Goal: Communication & Community: Answer question/provide support

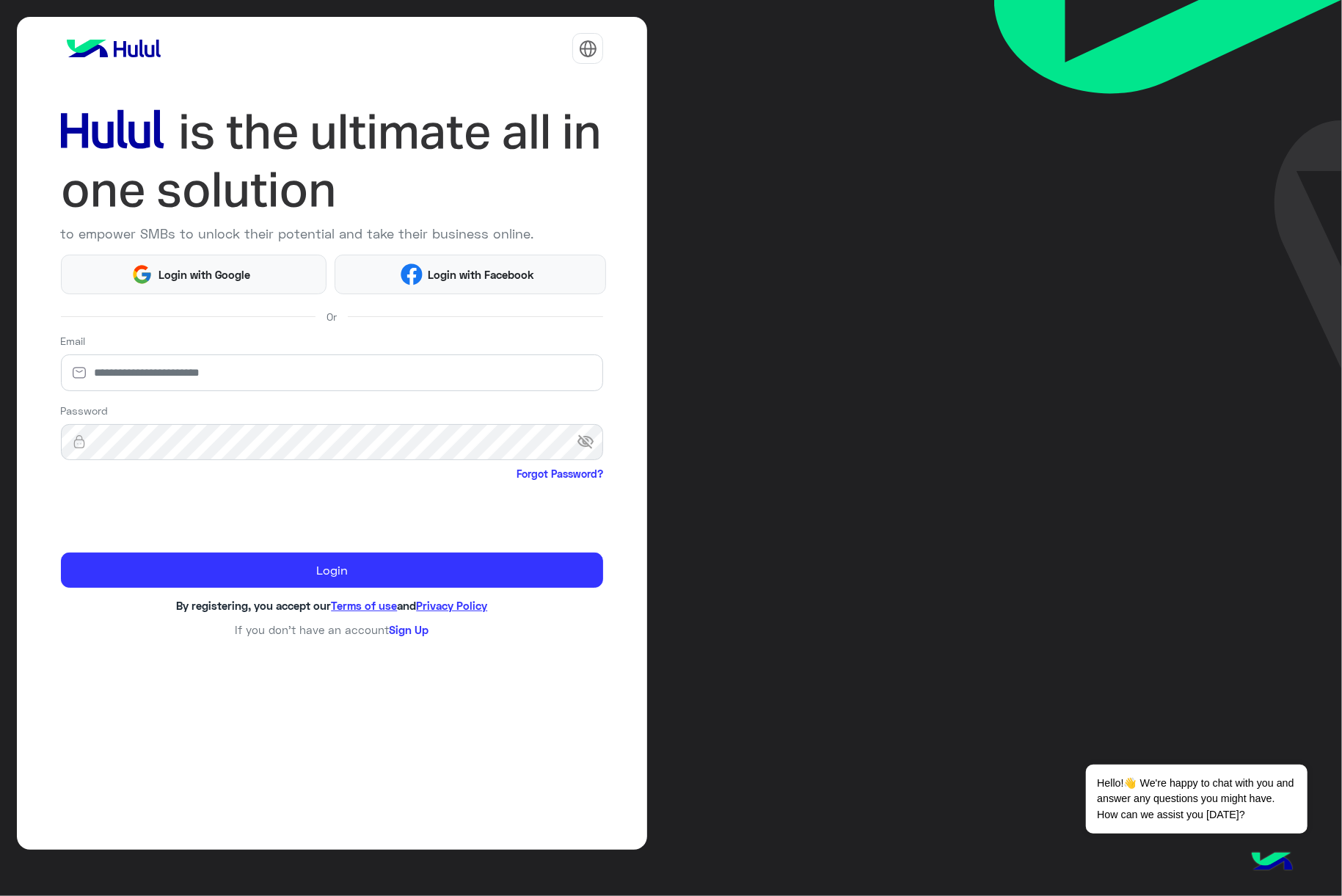
click at [223, 380] on input "email" at bounding box center [332, 372] width 543 height 37
type input "**********"
click at [191, 372] on input "**********" at bounding box center [332, 372] width 543 height 37
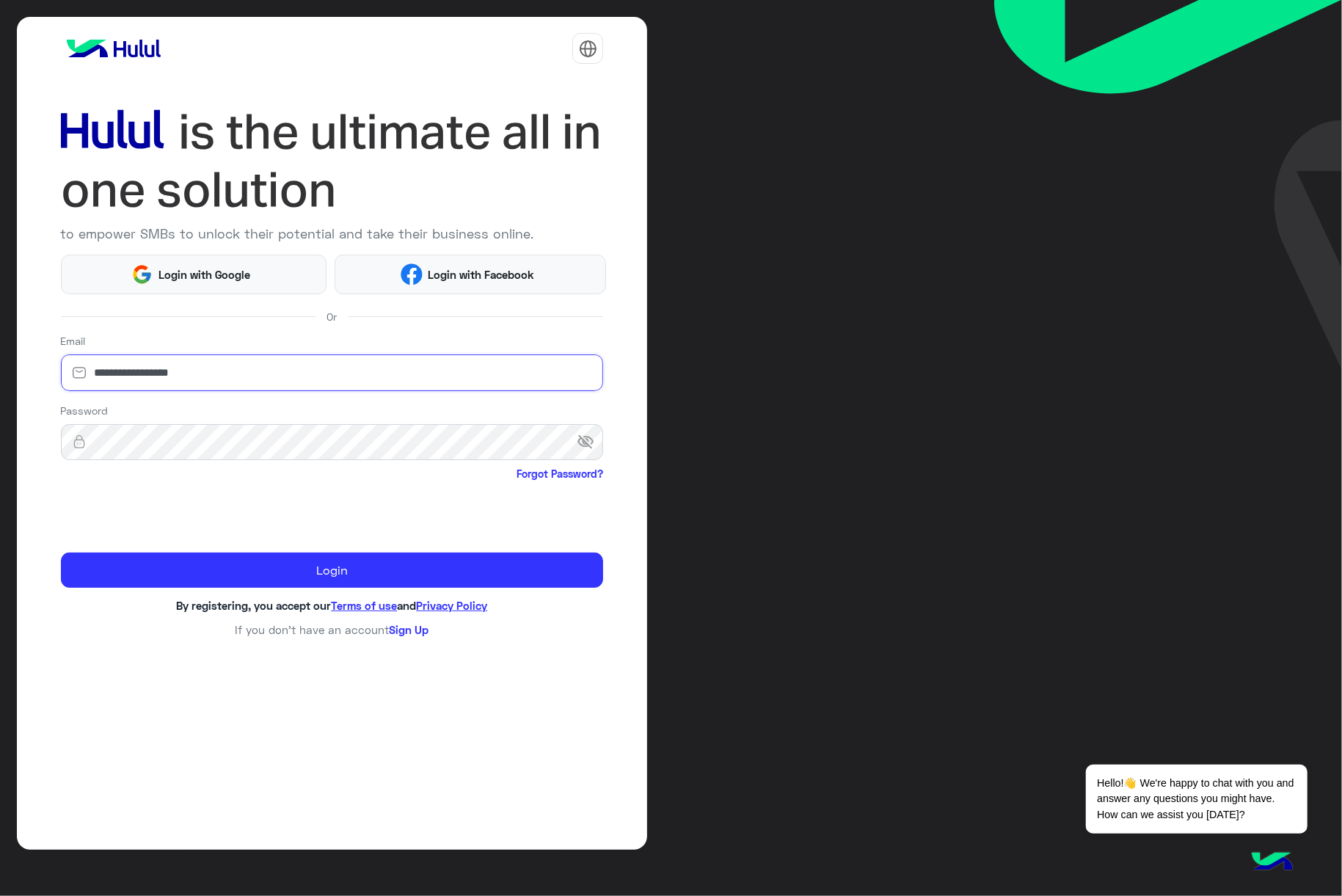
click at [191, 372] on input "**********" at bounding box center [332, 372] width 543 height 37
click at [263, 374] on input "email" at bounding box center [332, 372] width 543 height 37
type input "**********"
click at [214, 476] on span "Forgot Password?" at bounding box center [332, 475] width 543 height 19
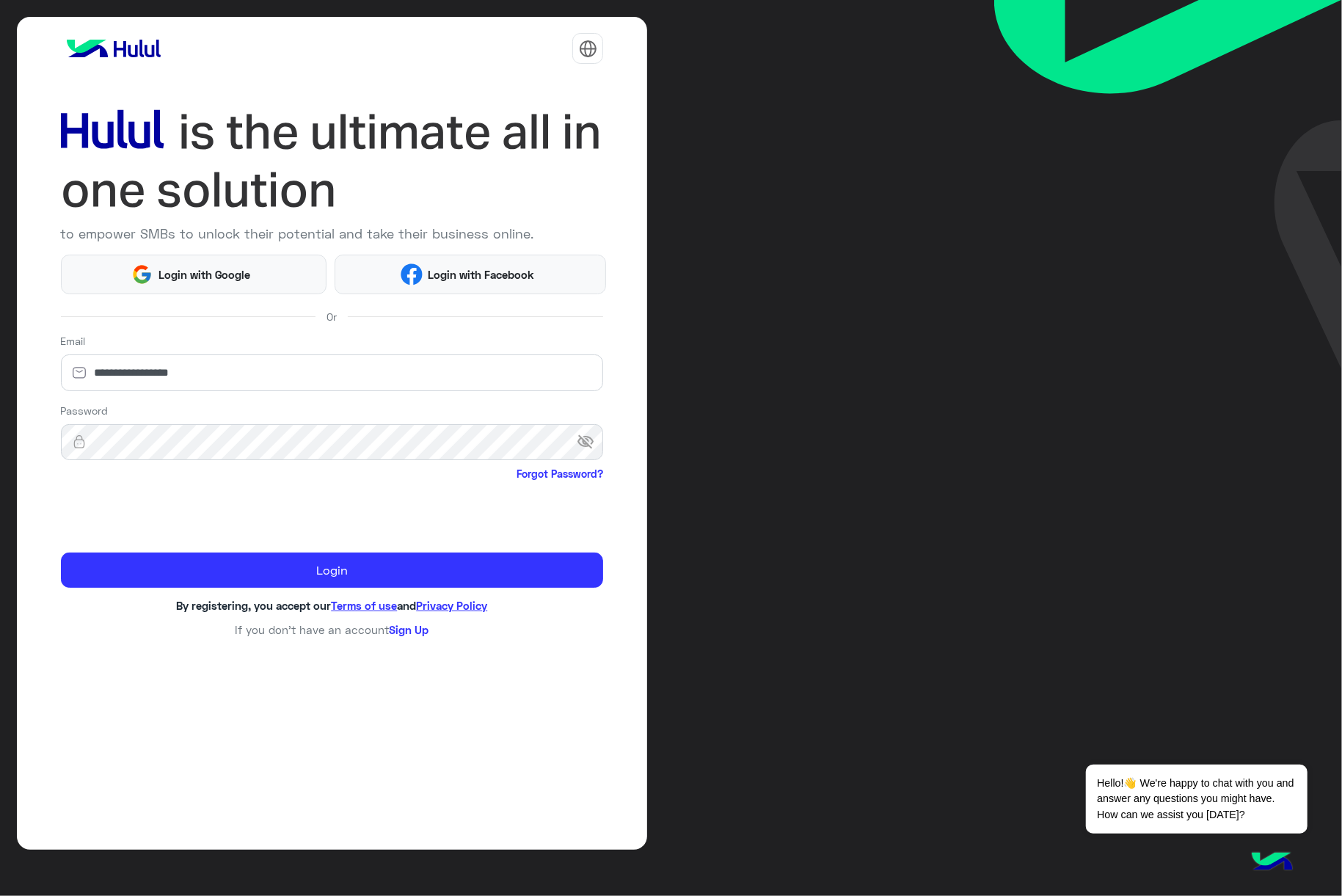
click at [593, 429] on span "visibility_off" at bounding box center [590, 442] width 26 height 26
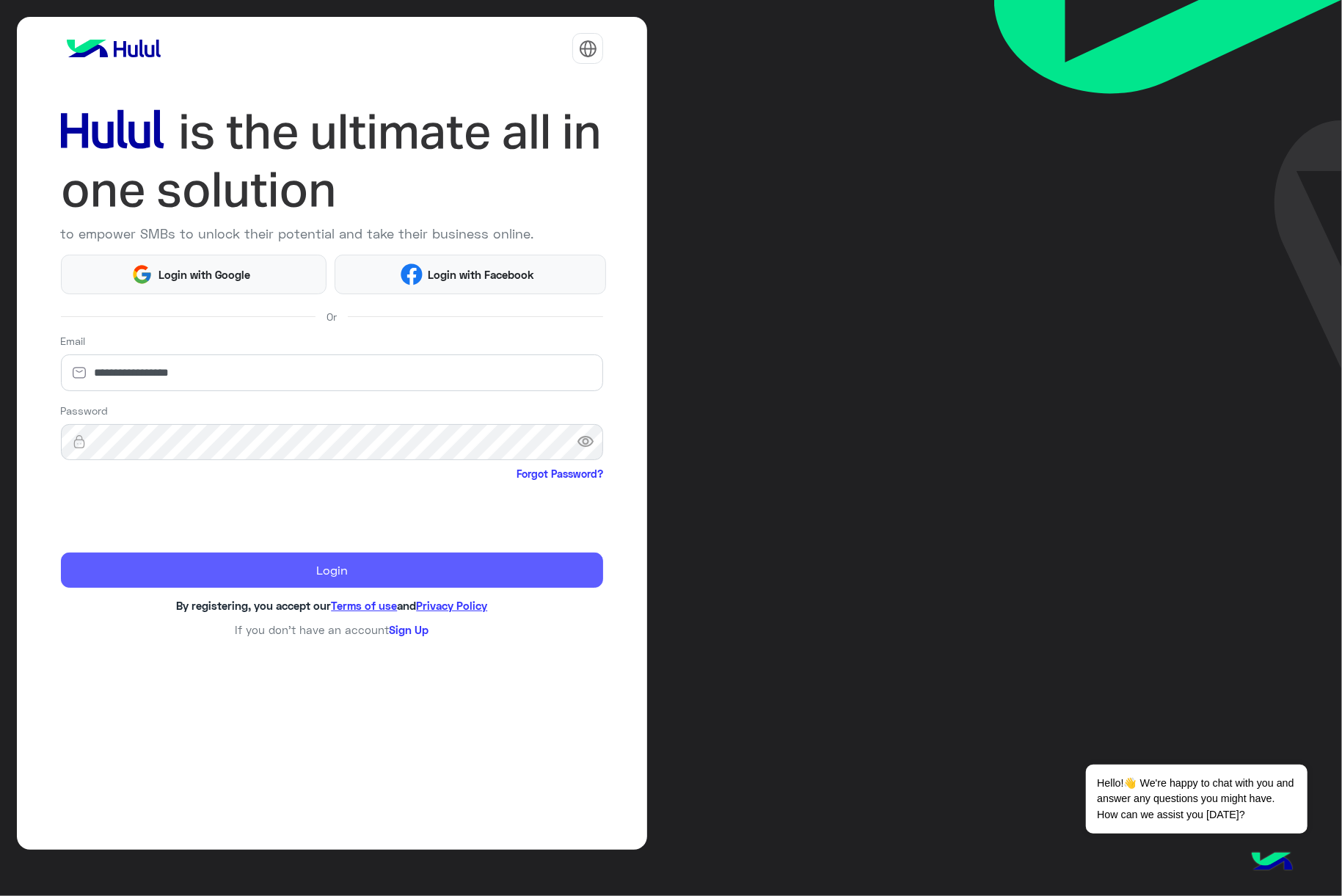
click at [176, 573] on button "Login" at bounding box center [332, 570] width 543 height 36
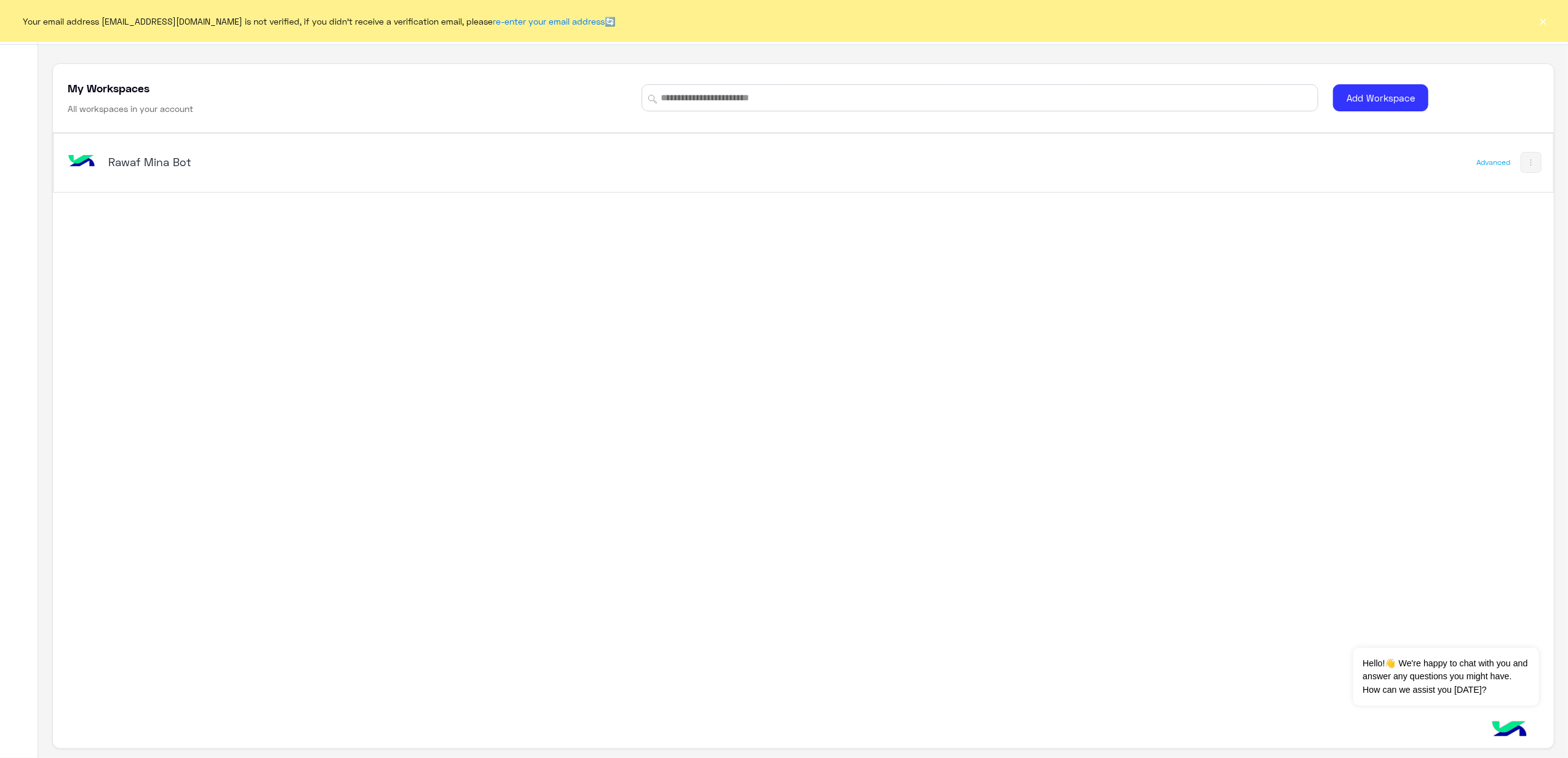
click at [207, 198] on div "Rawaf Mina Bot Advanced" at bounding box center [802, 380] width 1500 height 495
click at [197, 165] on h5 "Rawaf Mina Bot" at bounding box center [374, 161] width 531 height 15
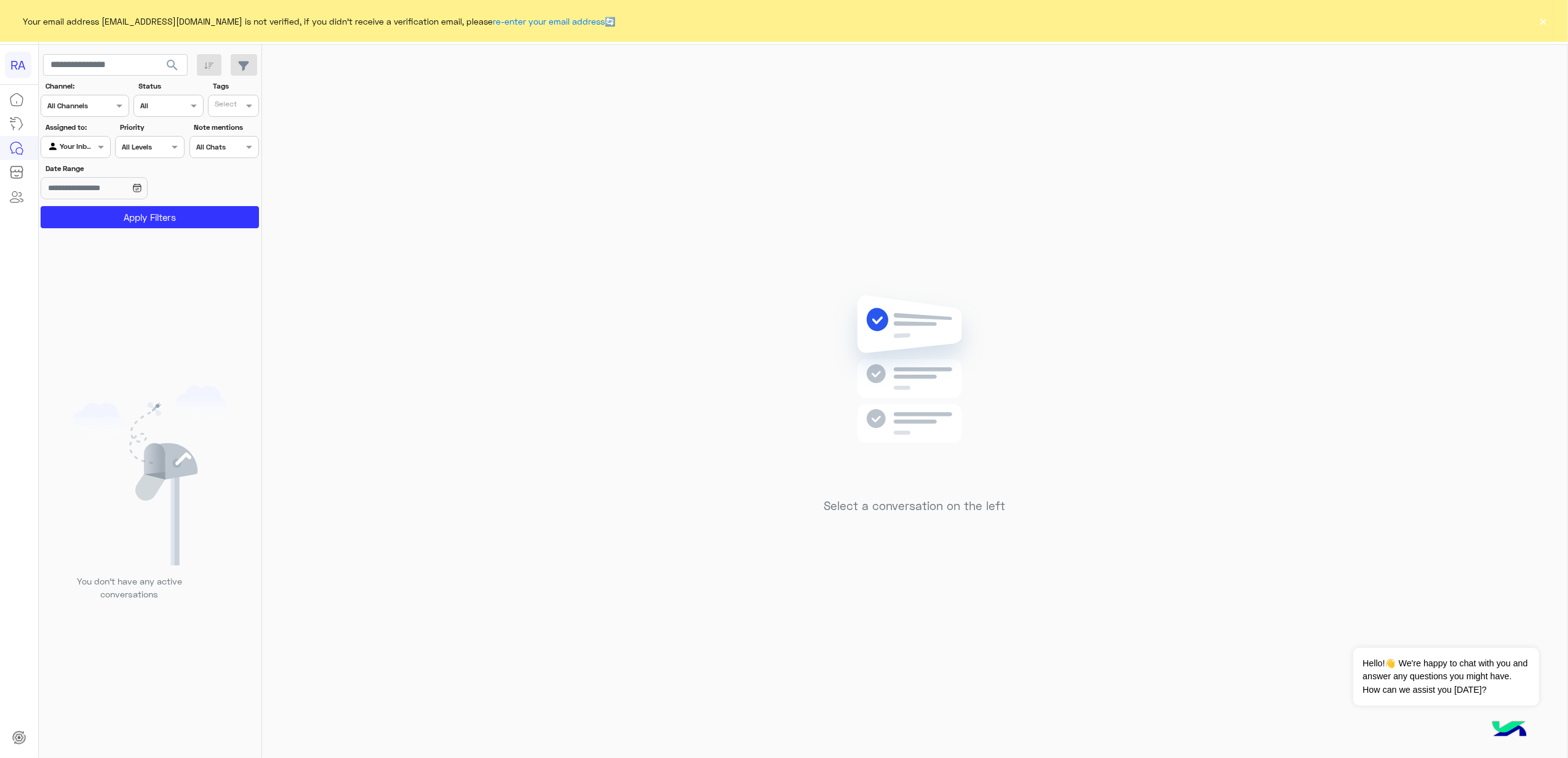
click at [75, 146] on input "text" at bounding box center [61, 146] width 28 height 11
click at [83, 187] on div "Unassigned" at bounding box center [76, 195] width 72 height 24
click at [126, 223] on button "Apply Filters" at bounding box center [150, 217] width 219 height 22
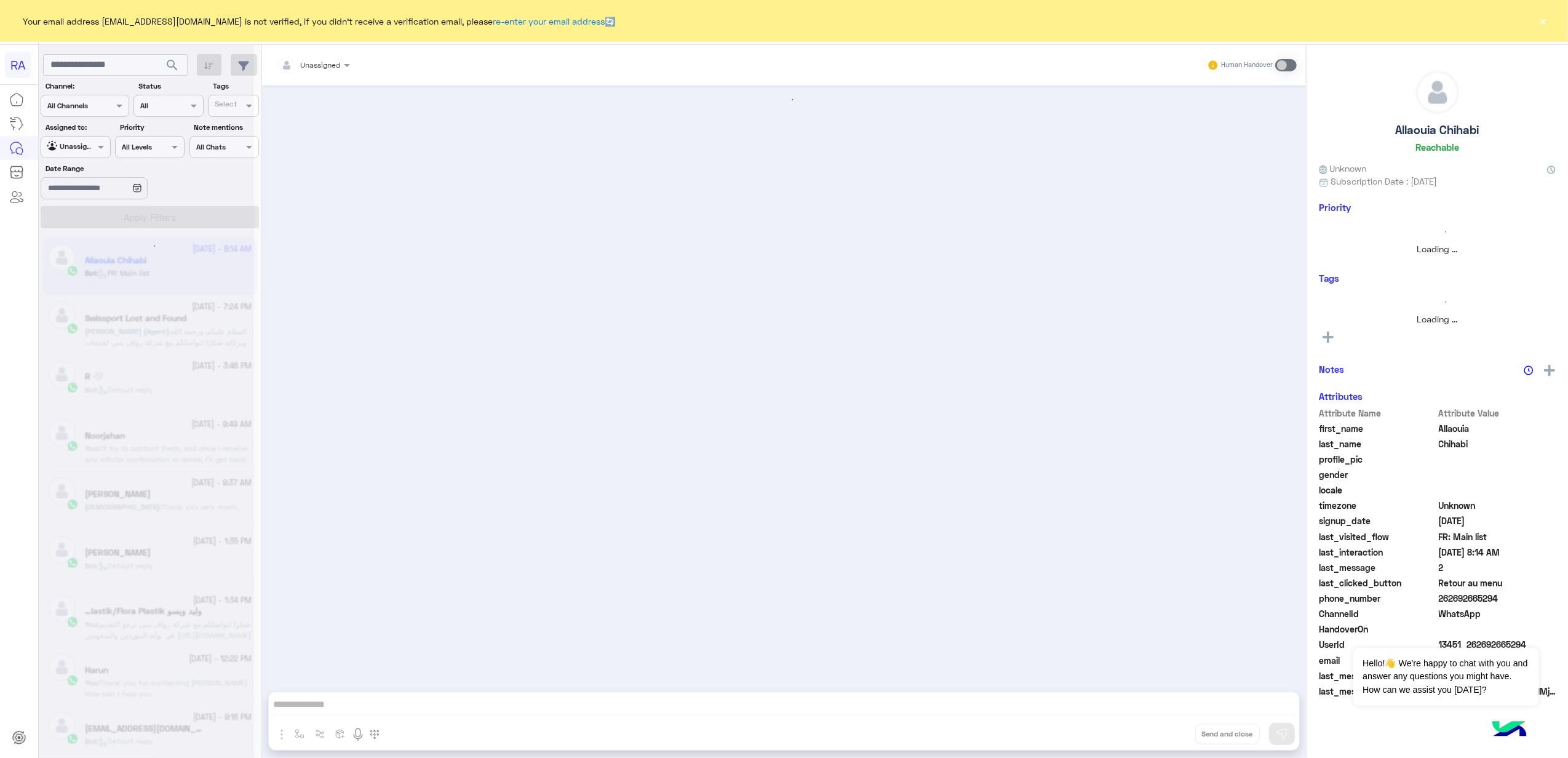
click at [1124, 18] on button "×" at bounding box center [1544, 21] width 13 height 13
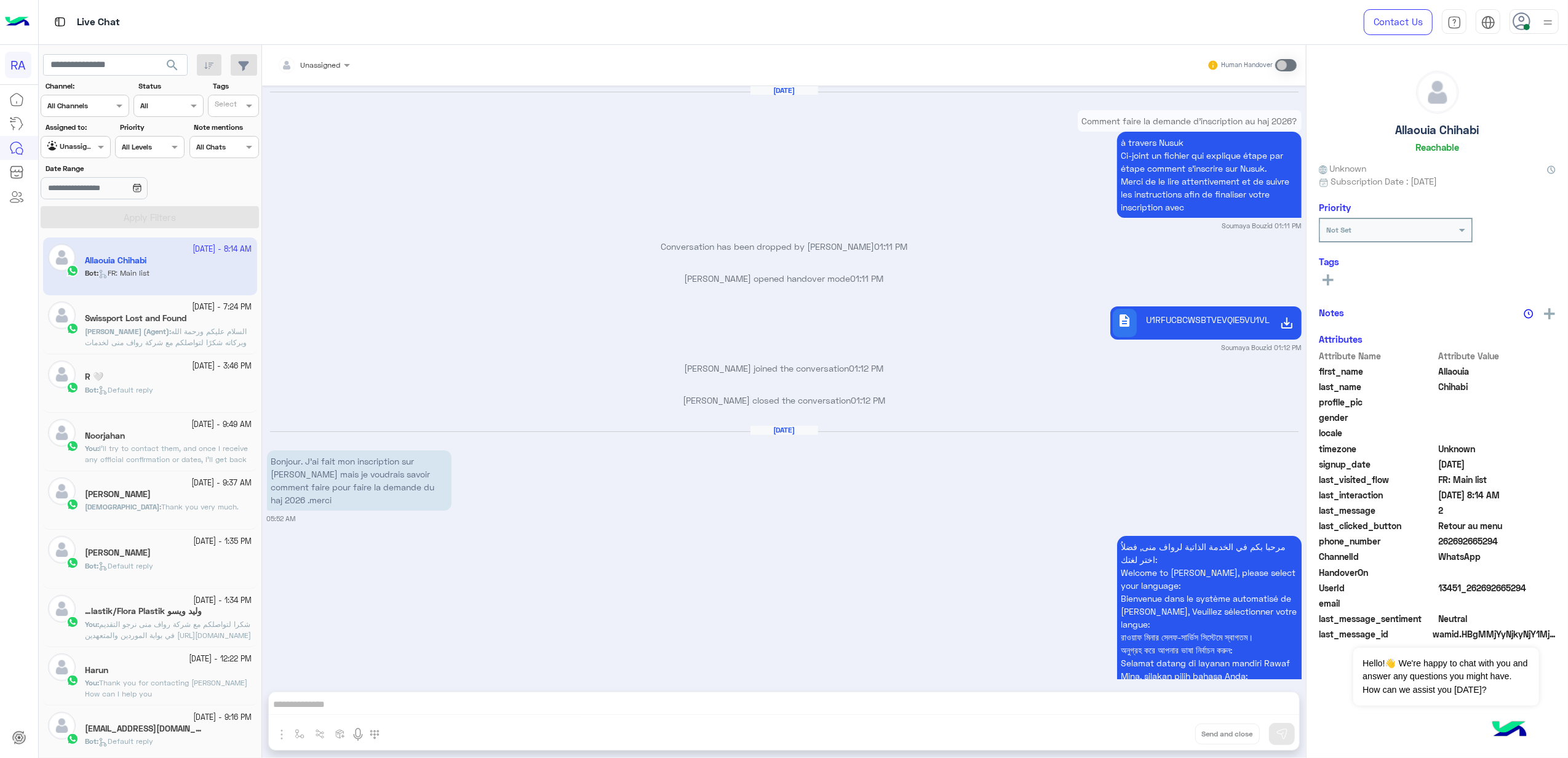
scroll to position [2068, 0]
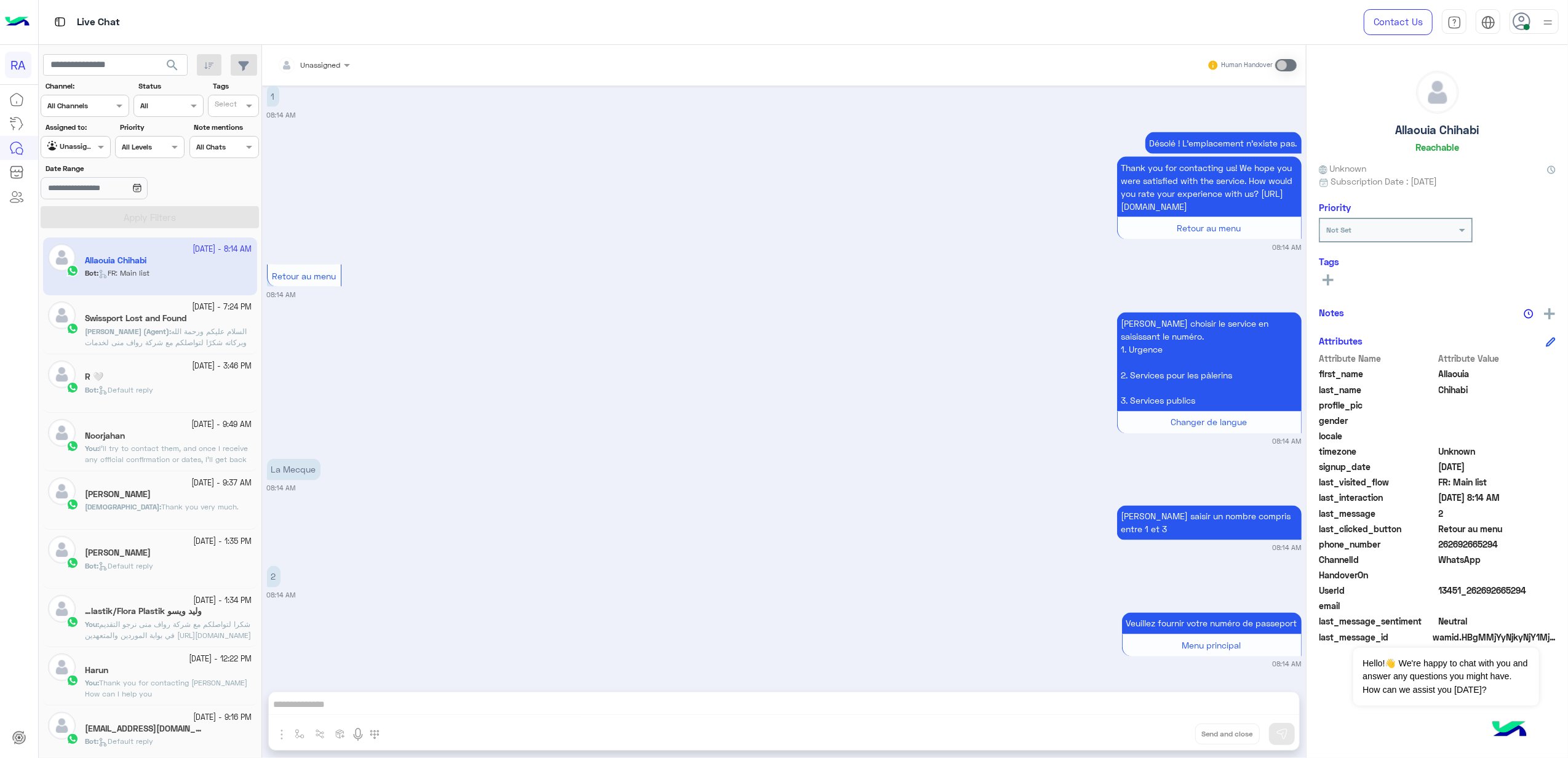
click at [158, 283] on app-inbox-user "[DATE] - 8:14 AM Allaouia Chihabi Bot : FR: Main list" at bounding box center [150, 266] width 214 height 57
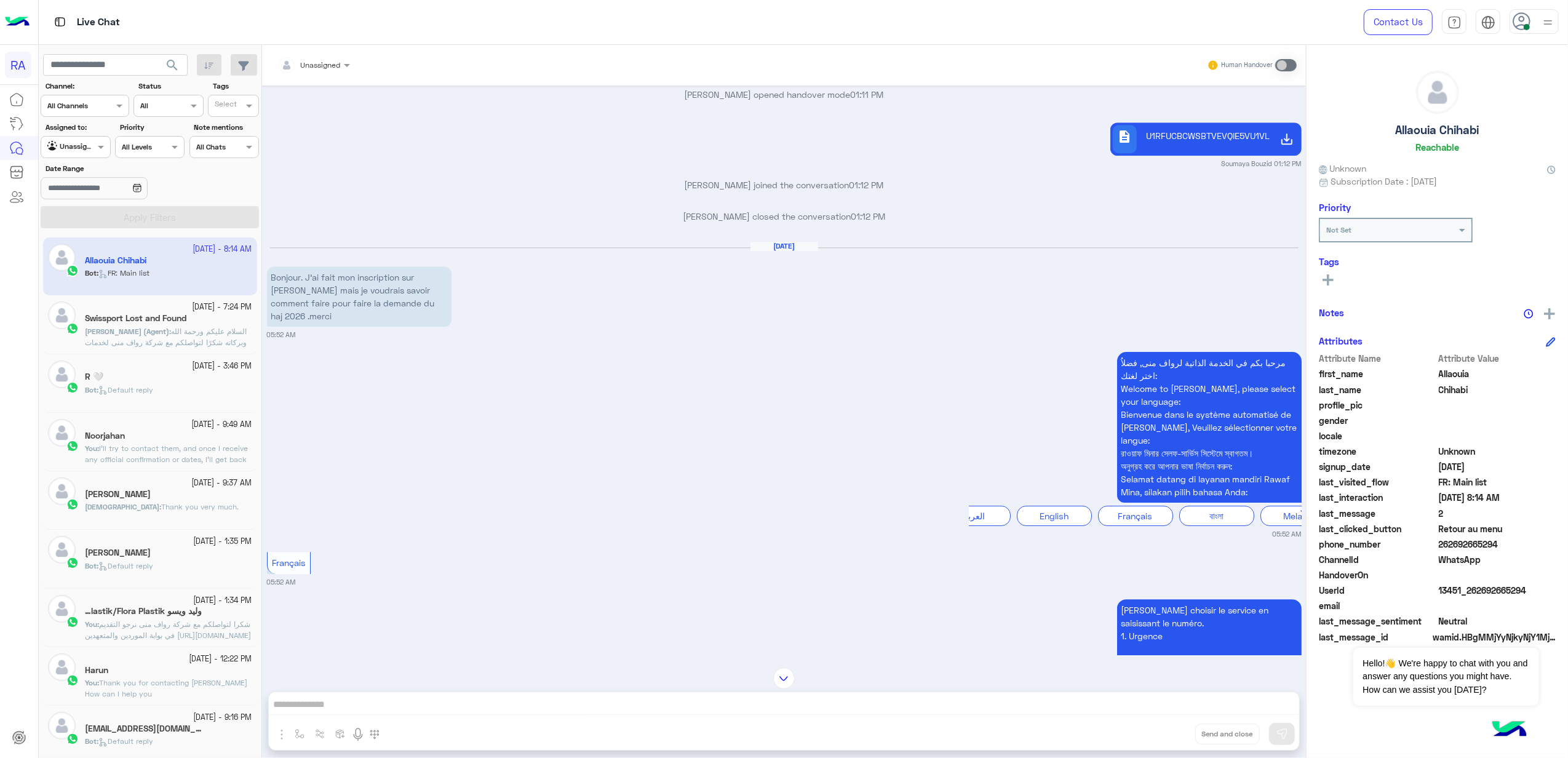
scroll to position [3249, 0]
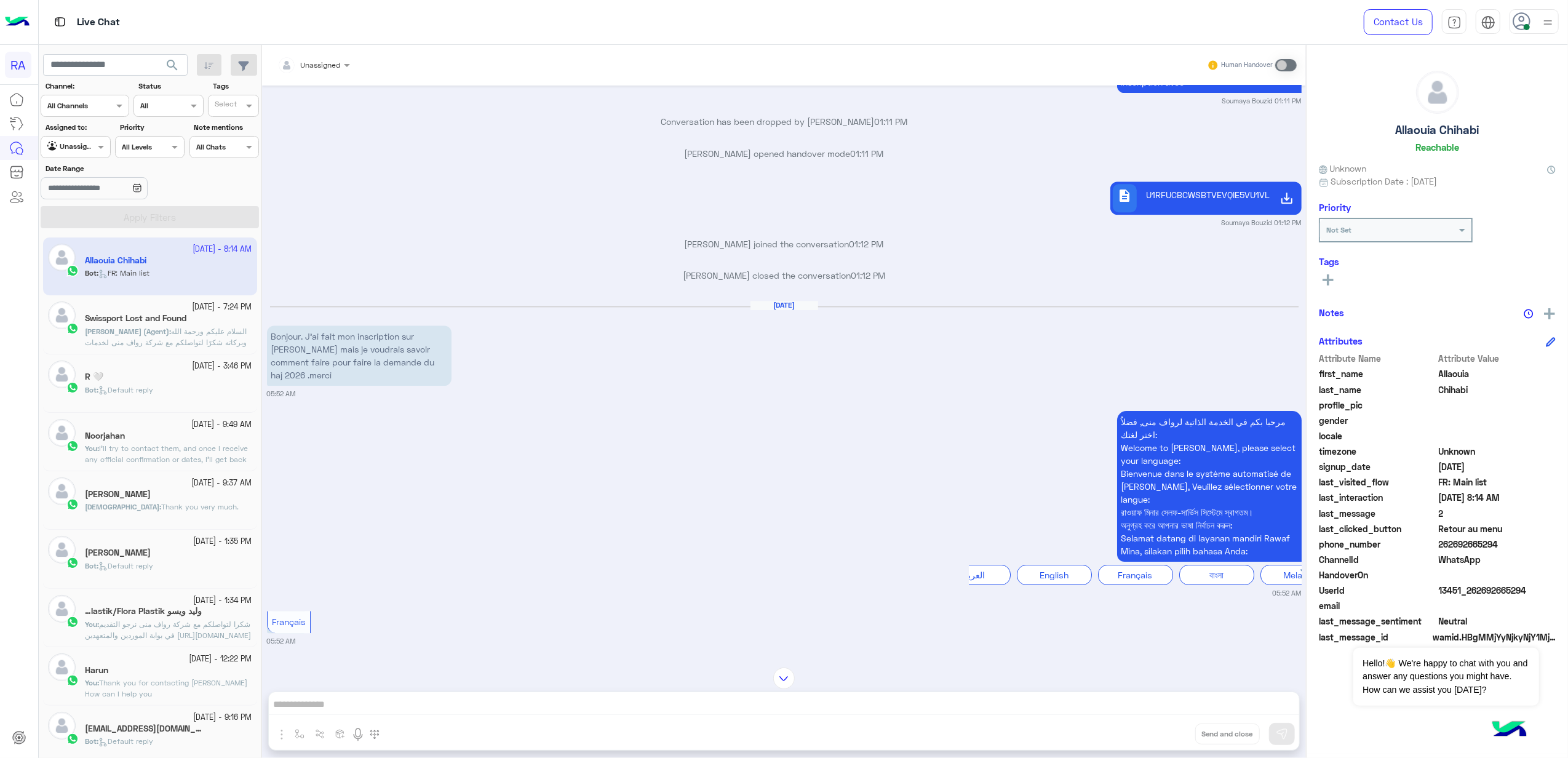
click at [341, 337] on p "Bonjour. J'ai fait mon inscription sur [PERSON_NAME] mais je voudrais savoir co…" at bounding box center [359, 356] width 185 height 61
copy app-message "Bonjour. J'ai fait mon inscription sur [PERSON_NAME] mais je voudrais savoir co…"
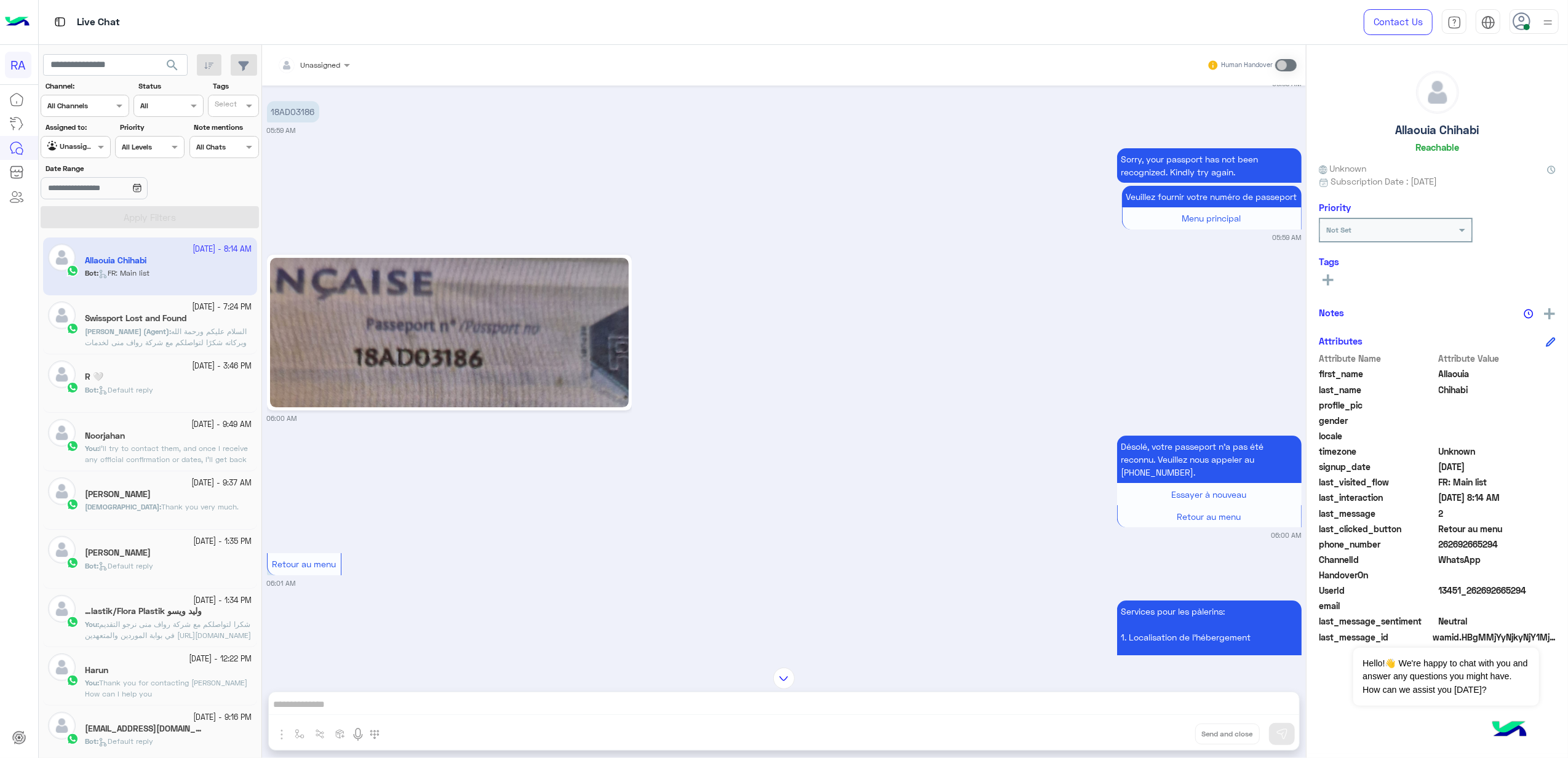
scroll to position [4561, 0]
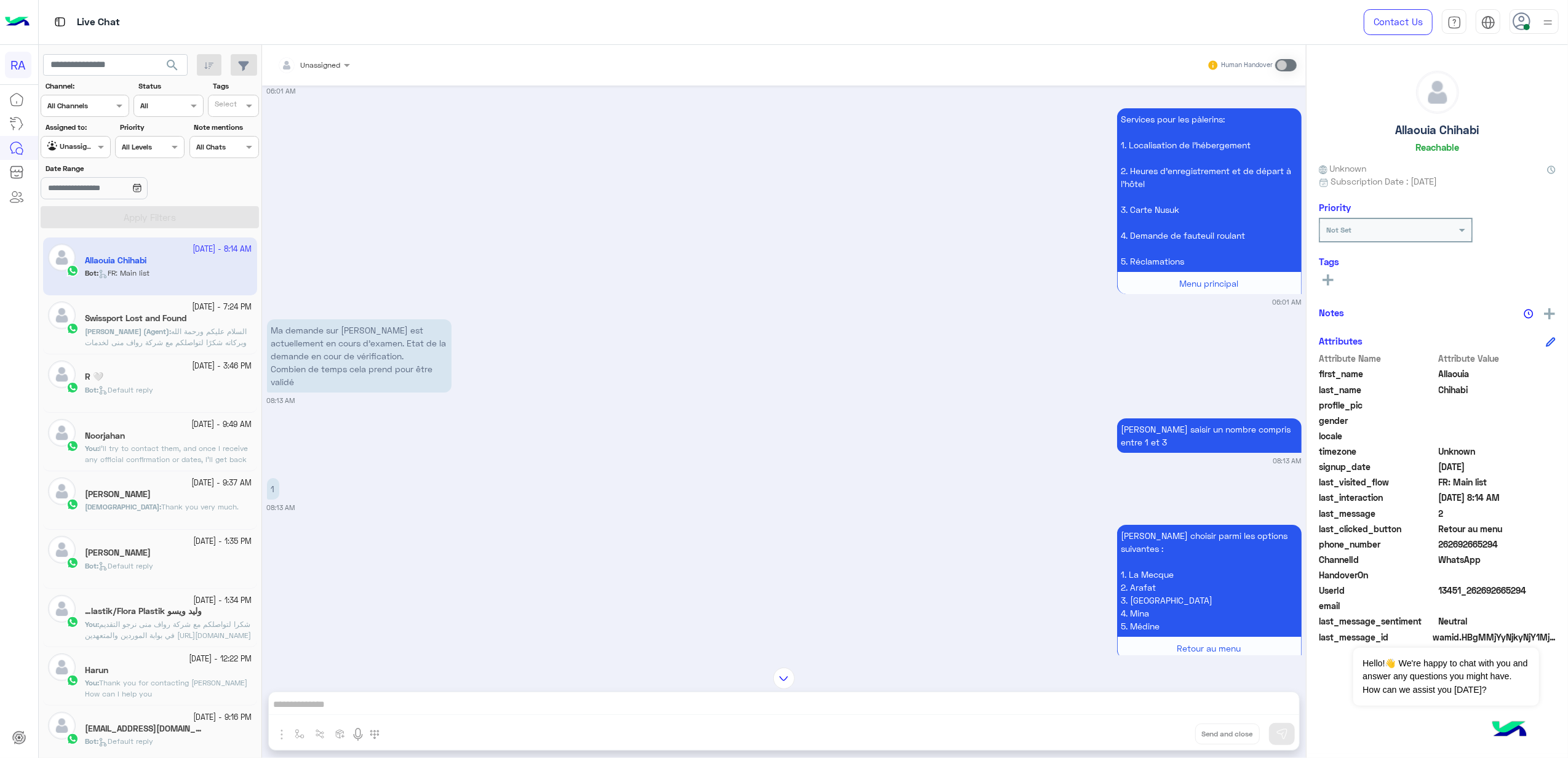
click at [330, 338] on p "Ma demande sur [PERSON_NAME] est actuellement en cours d'examen. Etat de la dem…" at bounding box center [359, 356] width 185 height 73
drag, startPoint x: 330, startPoint y: 338, endPoint x: 310, endPoint y: 361, distance: 30.5
click at [310, 361] on p "Ma demande sur [PERSON_NAME] est actuellement en cours d'examen. Etat de la dem…" at bounding box center [359, 356] width 185 height 73
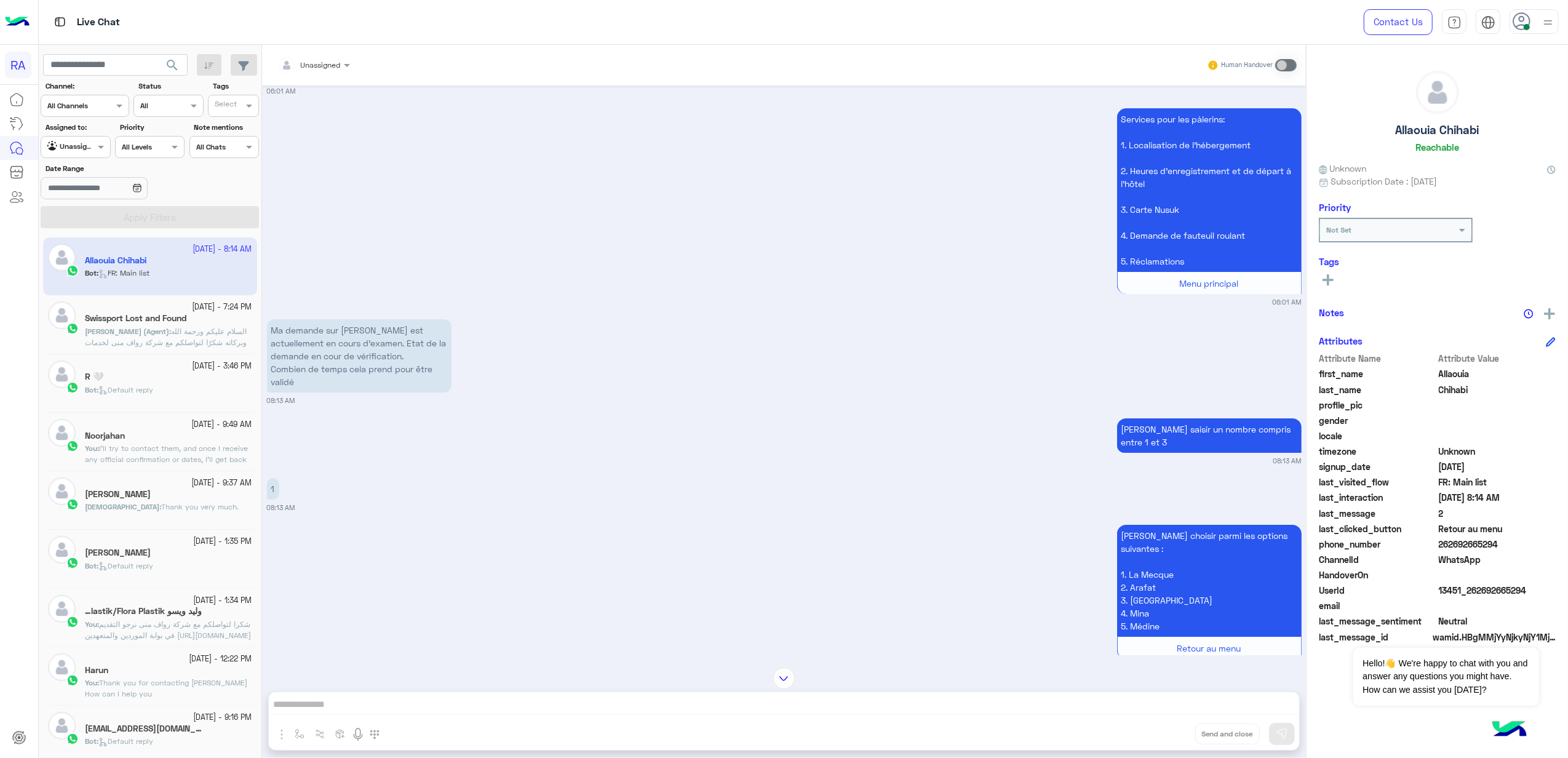
drag, startPoint x: 308, startPoint y: 362, endPoint x: 261, endPoint y: 298, distance: 79.4
click at [262, 298] on div "[DATE] Bonjour. Comment faire pour modifier le pays de résidence [DEMOGRAPHIC_D…" at bounding box center [784, 371] width 1044 height 570
copy p "Ma demande sur [PERSON_NAME] est actuellement en cours d'examen. Etat de la dem…"
click at [395, 298] on small "06:01 AM" at bounding box center [784, 302] width 1035 height 10
drag, startPoint x: 472, startPoint y: 347, endPoint x: 518, endPoint y: 380, distance: 56.6
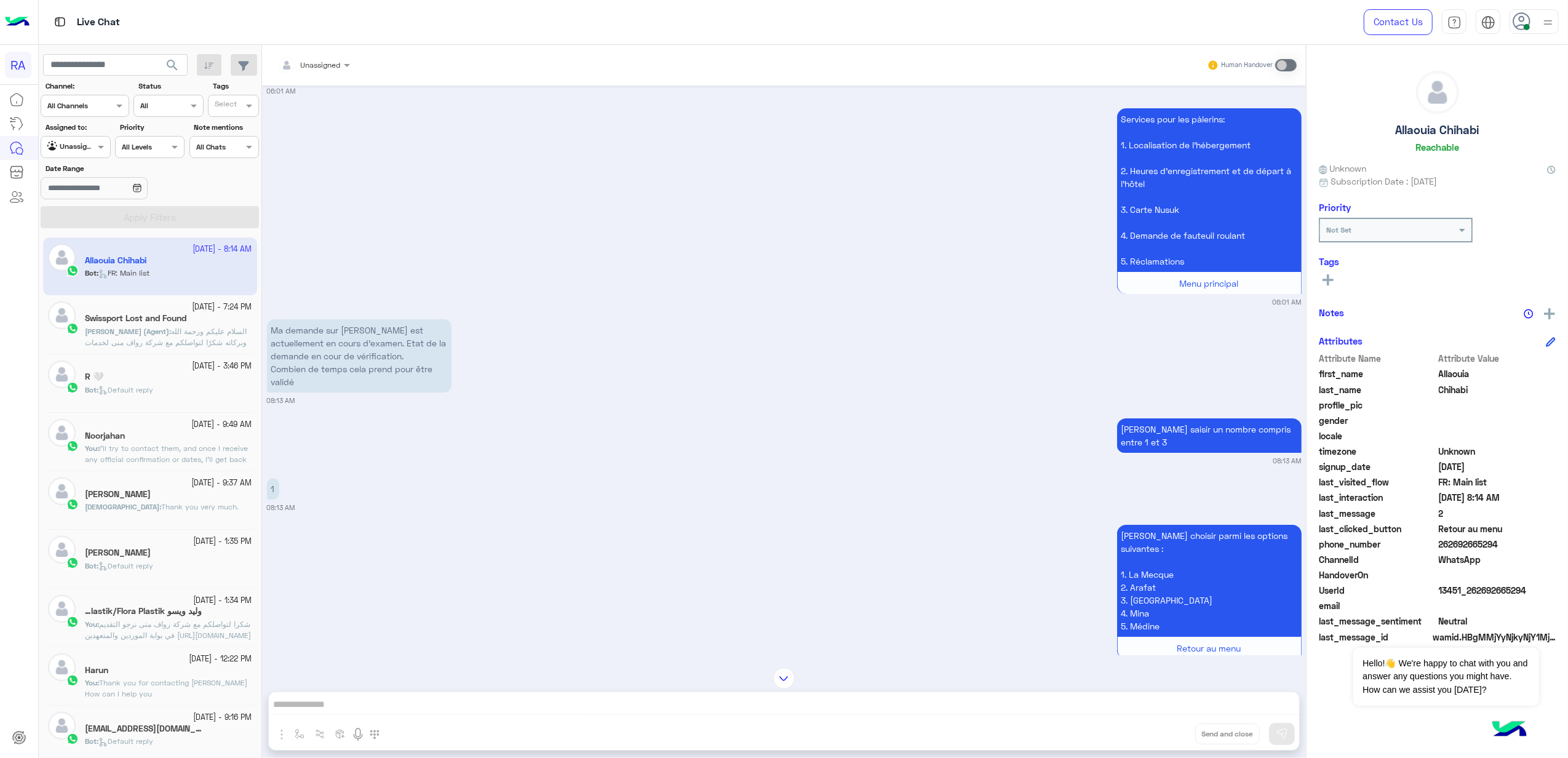
click at [475, 347] on div "Ma demande sur [PERSON_NAME] est actuellement en cours d'examen. Etat de la dem…" at bounding box center [784, 361] width 1035 height 89
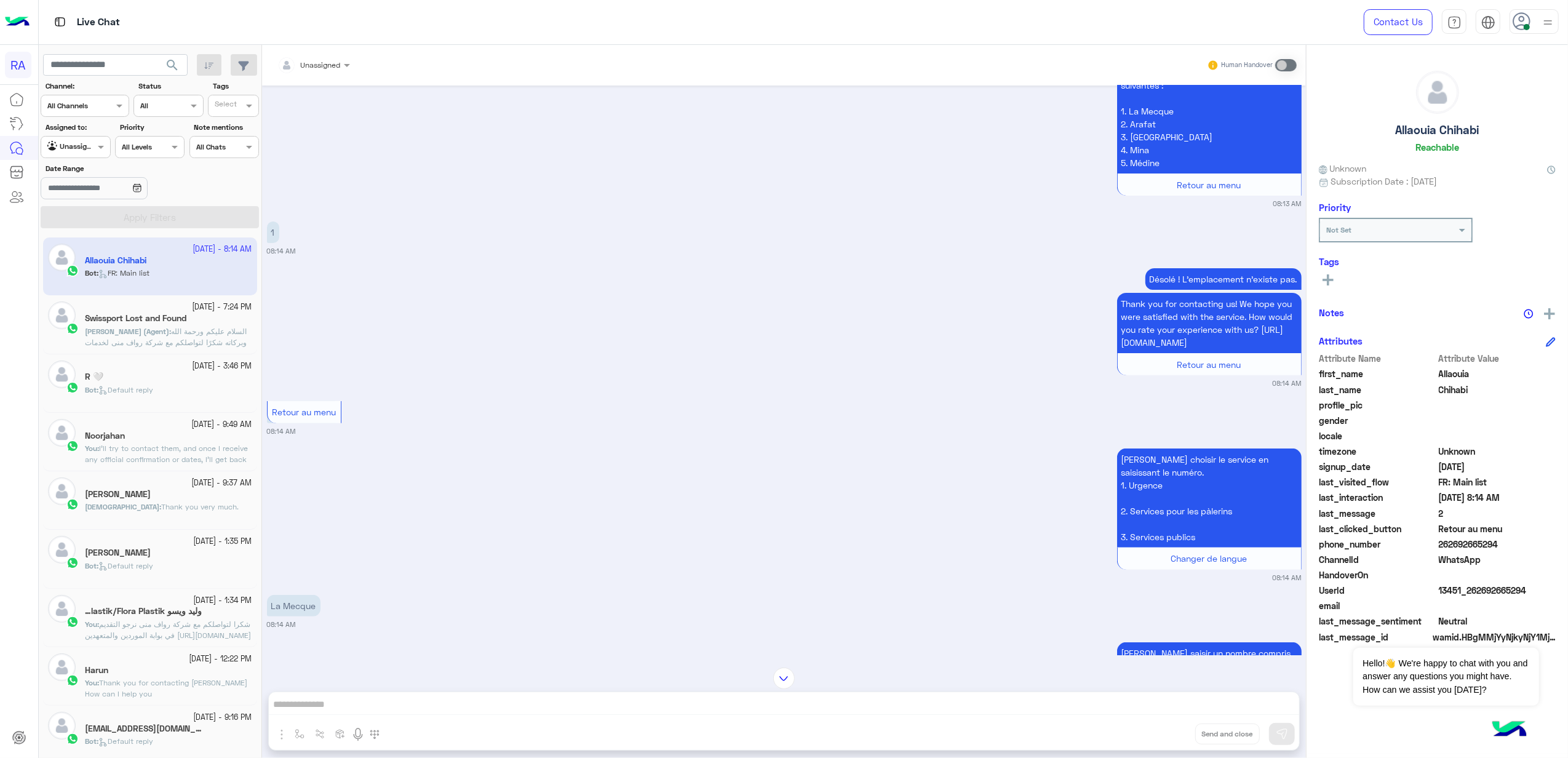
scroll to position [5136, 0]
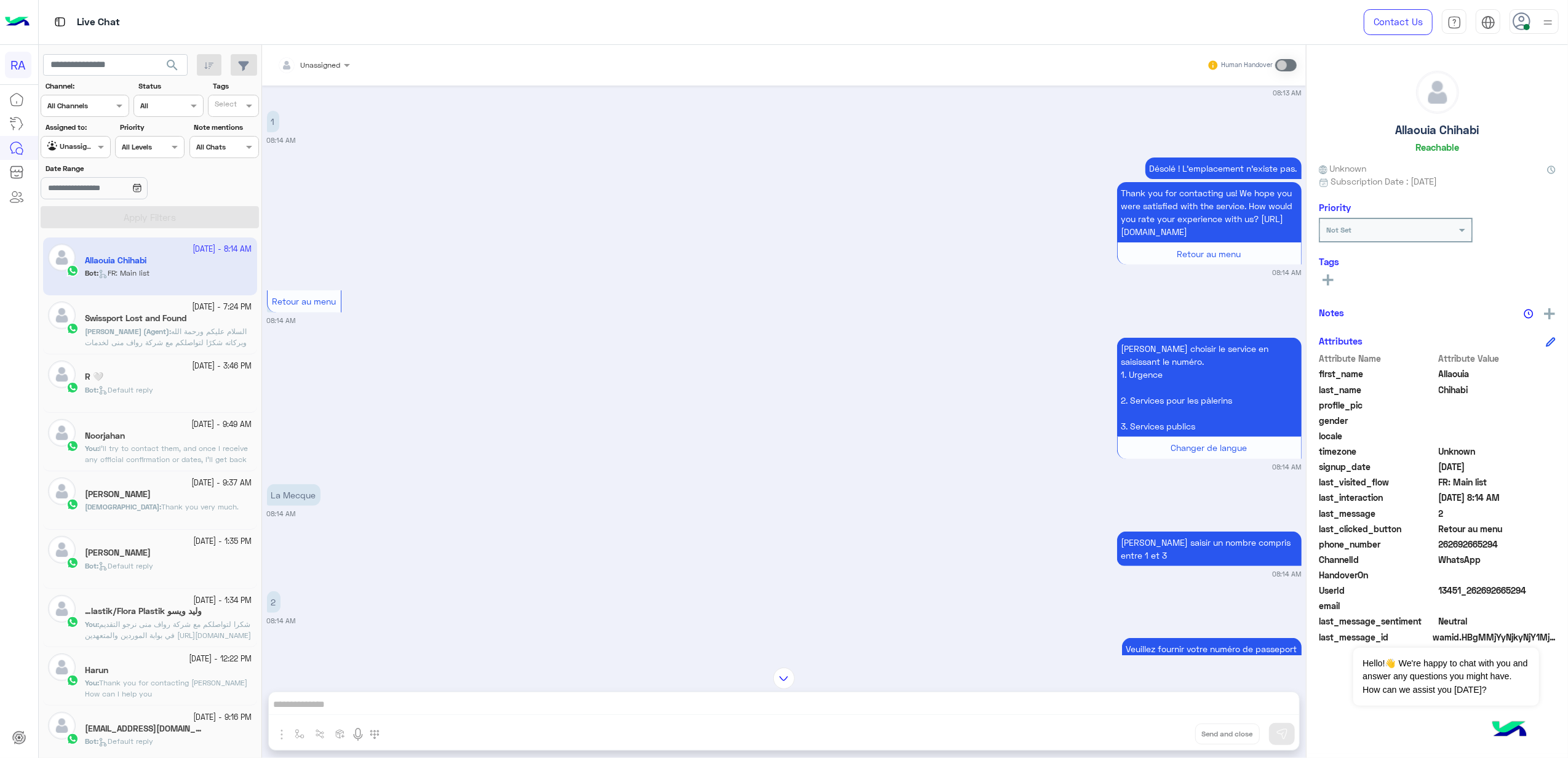
click at [417, 684] on div at bounding box center [784, 678] width 1044 height 21
click at [416, 700] on div "Unassigned Human Handover [DATE] Bonjour. Comment faire pour modifier le pays d…" at bounding box center [784, 404] width 1044 height 718
click at [1124, 72] on div "Human Handover" at bounding box center [1252, 65] width 90 height 22
click at [168, 334] on span "[PERSON_NAME] (Agent)" at bounding box center [127, 331] width 84 height 9
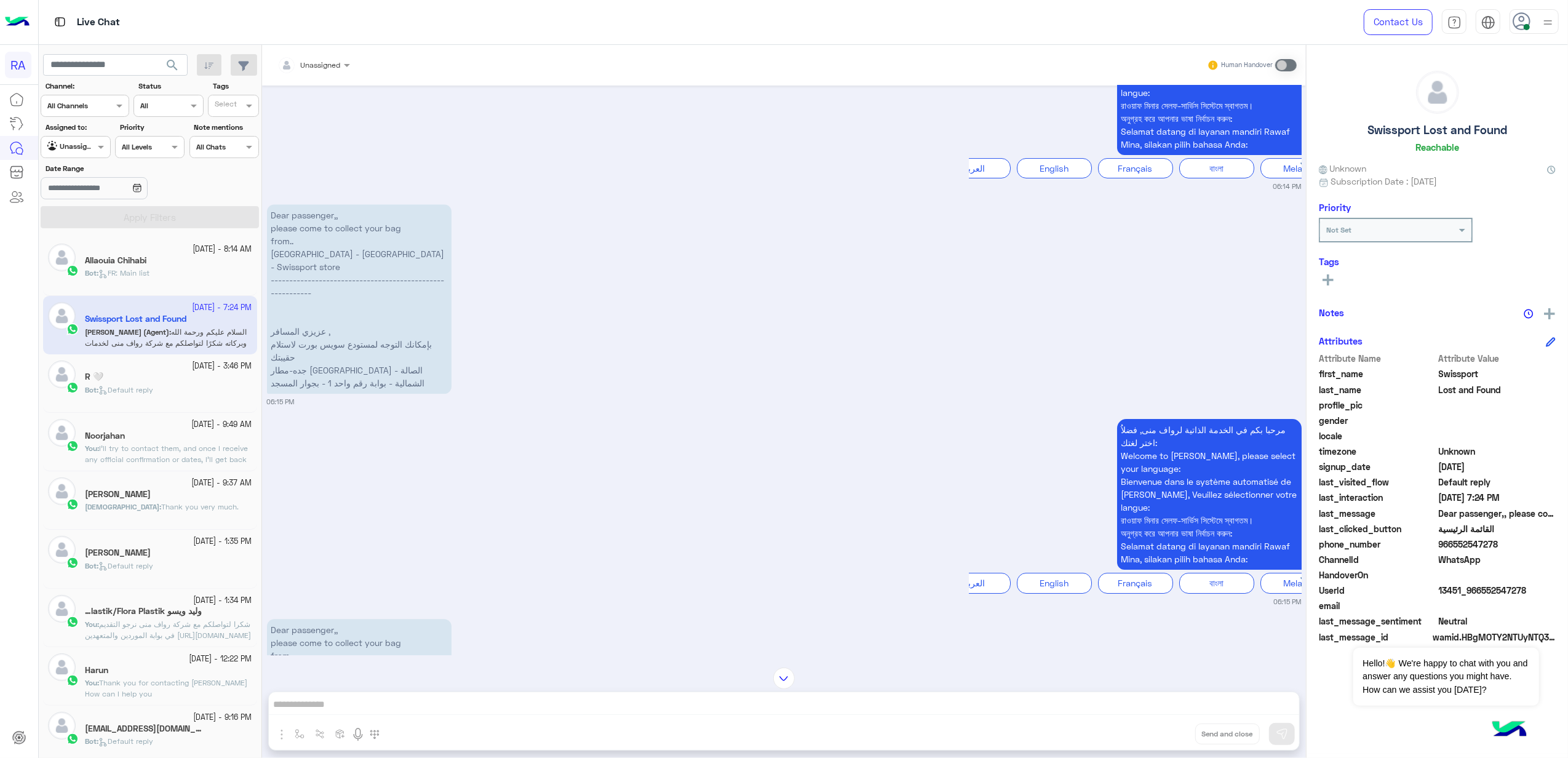
scroll to position [3117, 0]
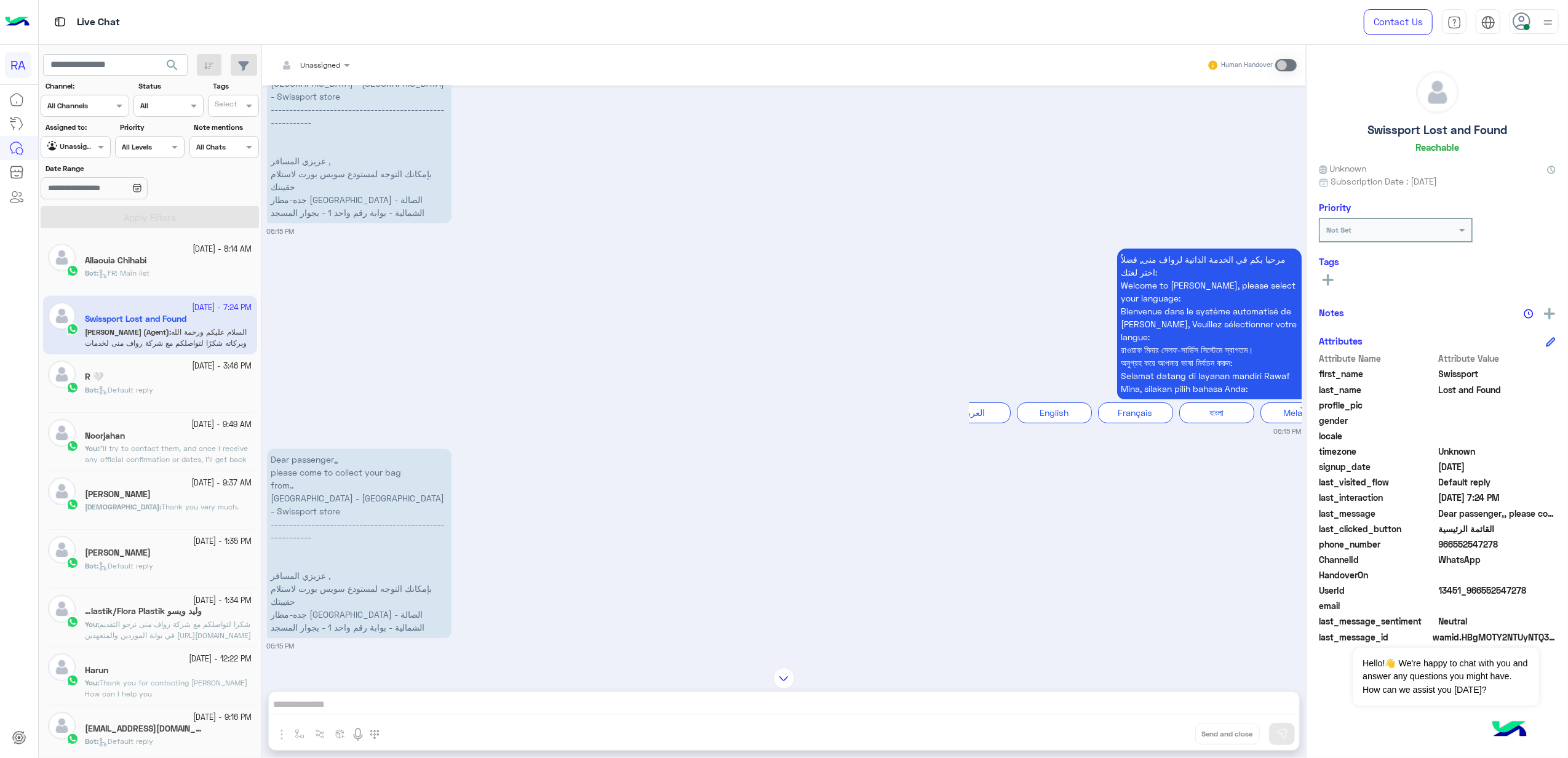
drag, startPoint x: 392, startPoint y: 328, endPoint x: 408, endPoint y: 125, distance: 203.6
click at [408, 125] on div "[DATE] السلام عليكم 07:33 PM مرحبا بكم في الخدمة الذاتية لرواف منى, فضلاُ اختر …" at bounding box center [784, 371] width 1044 height 570
click at [448, 382] on div "مرحبا بكم في الخدمة الذاتية لرواف منى, فضلاُ اختر لغتك: Welcome to [PERSON_NAME…" at bounding box center [784, 341] width 1035 height 190
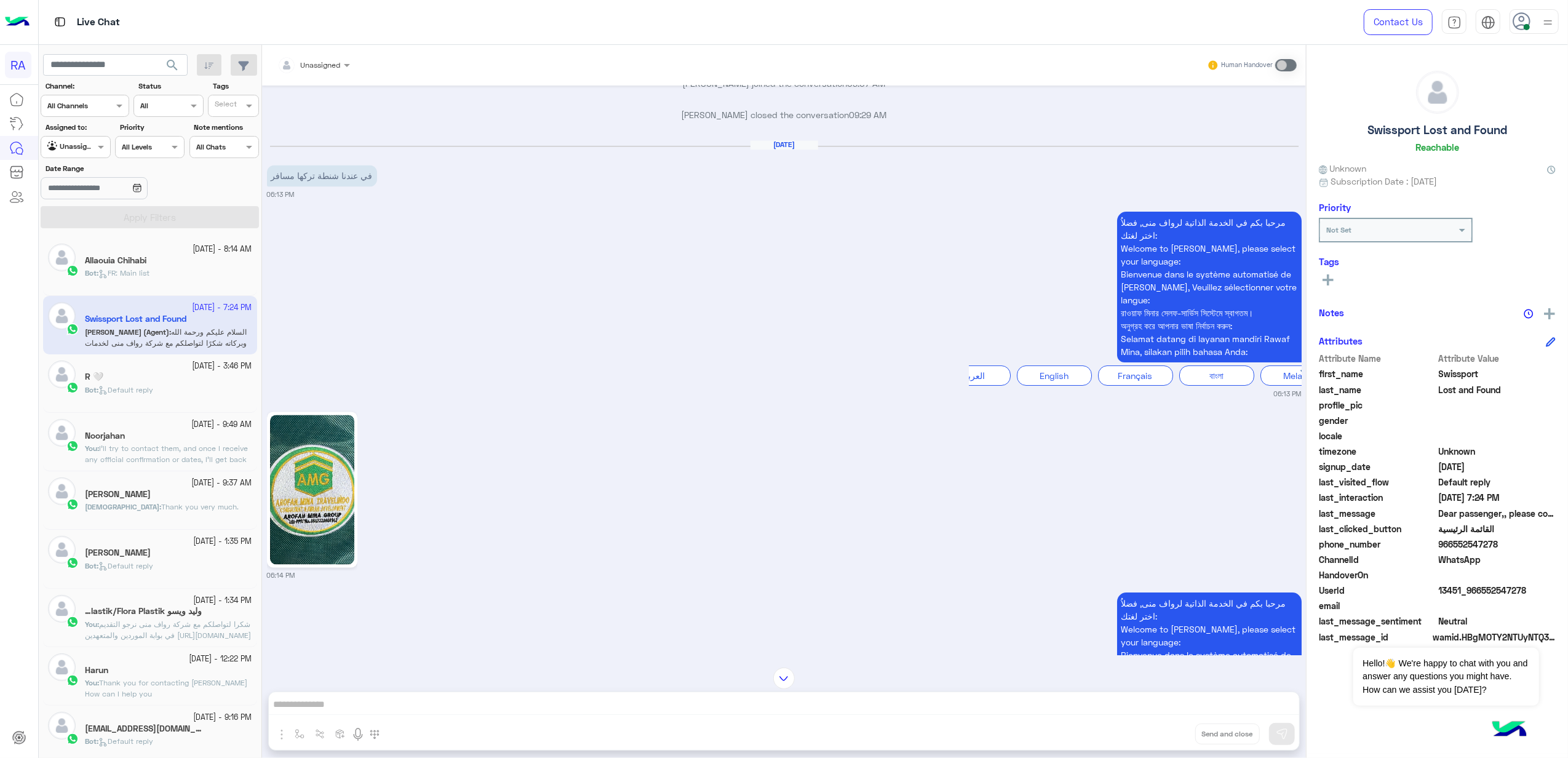
scroll to position [2461, 0]
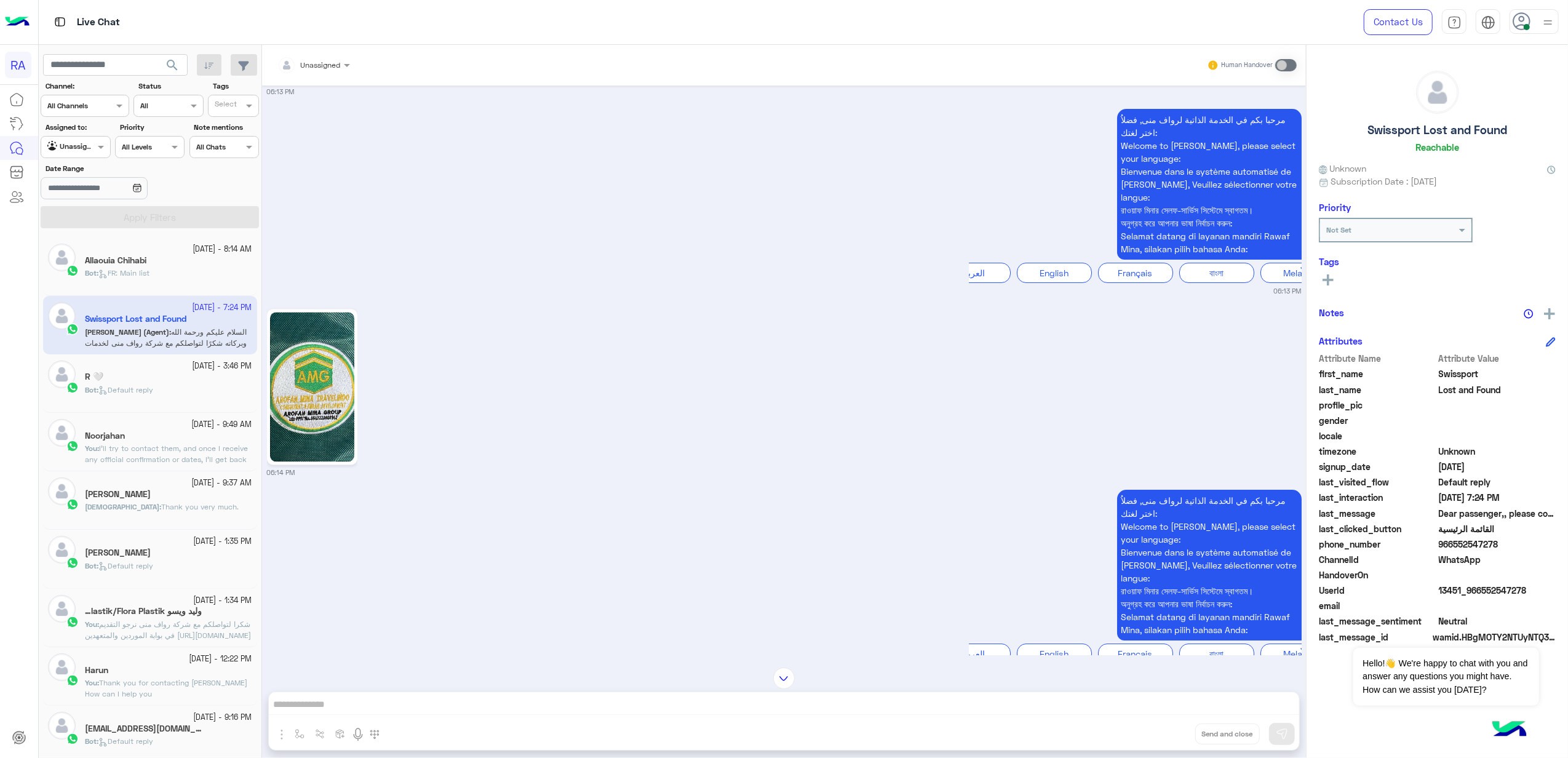
click at [323, 461] on img at bounding box center [312, 386] width 84 height 150
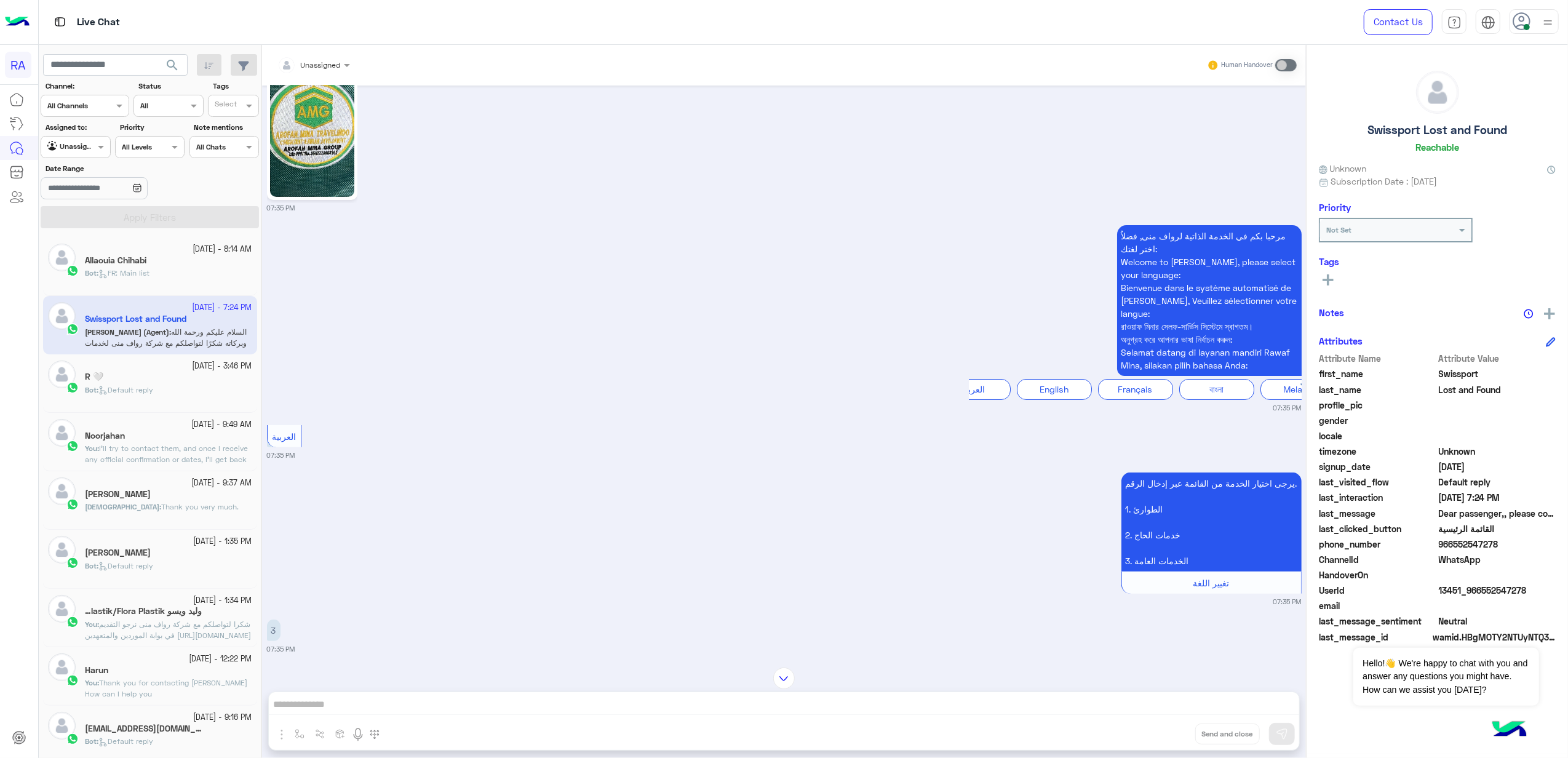
scroll to position [0, 0]
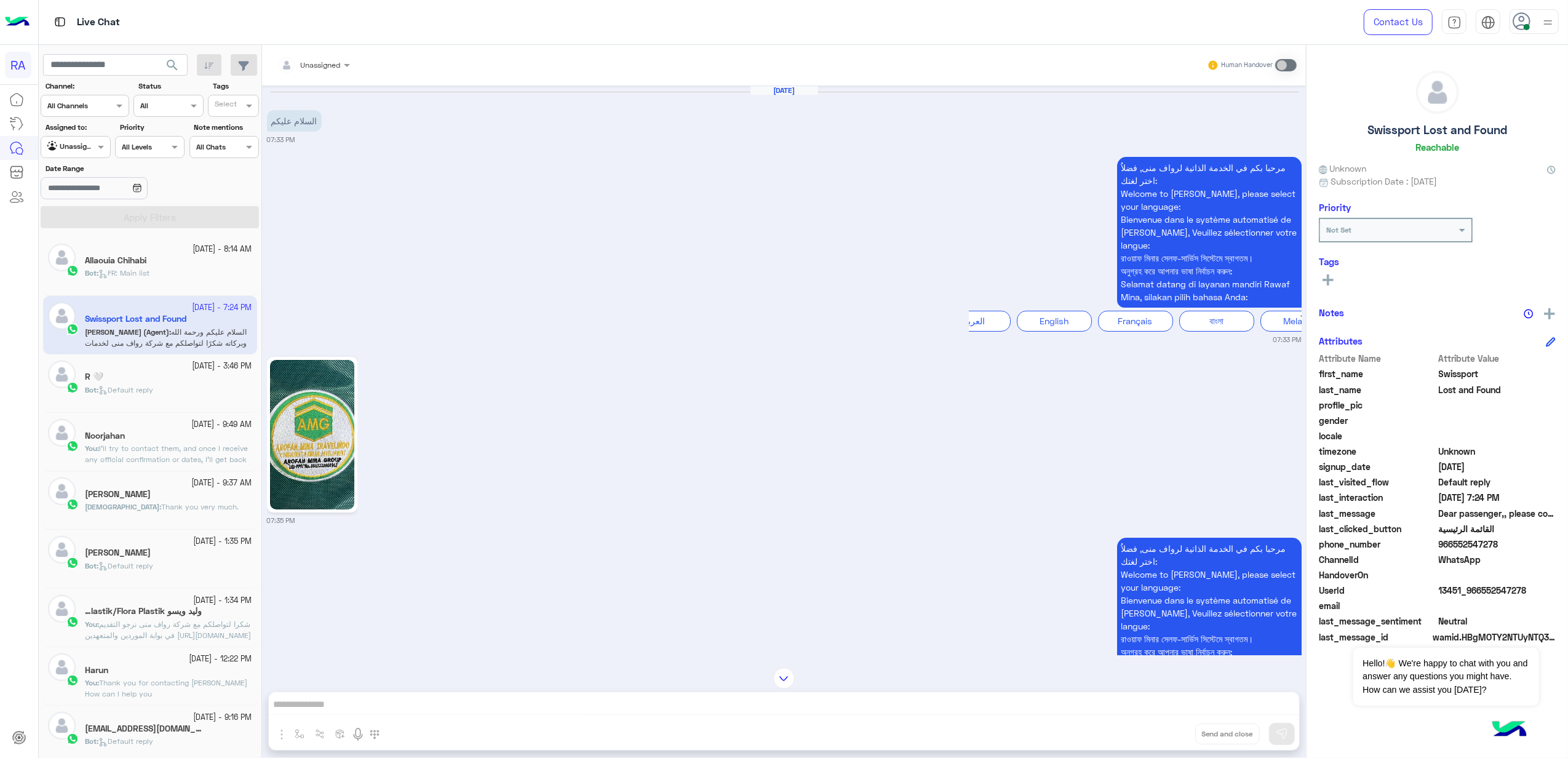
click at [379, 282] on div "مرحبا بكم في الخدمة الذاتية لرواف منى, فضلاُ اختر لغتك: Welcome to [PERSON_NAME…" at bounding box center [784, 249] width 1035 height 190
click at [1124, 538] on span "966552547278" at bounding box center [1497, 544] width 117 height 13
copy span "966552547278"
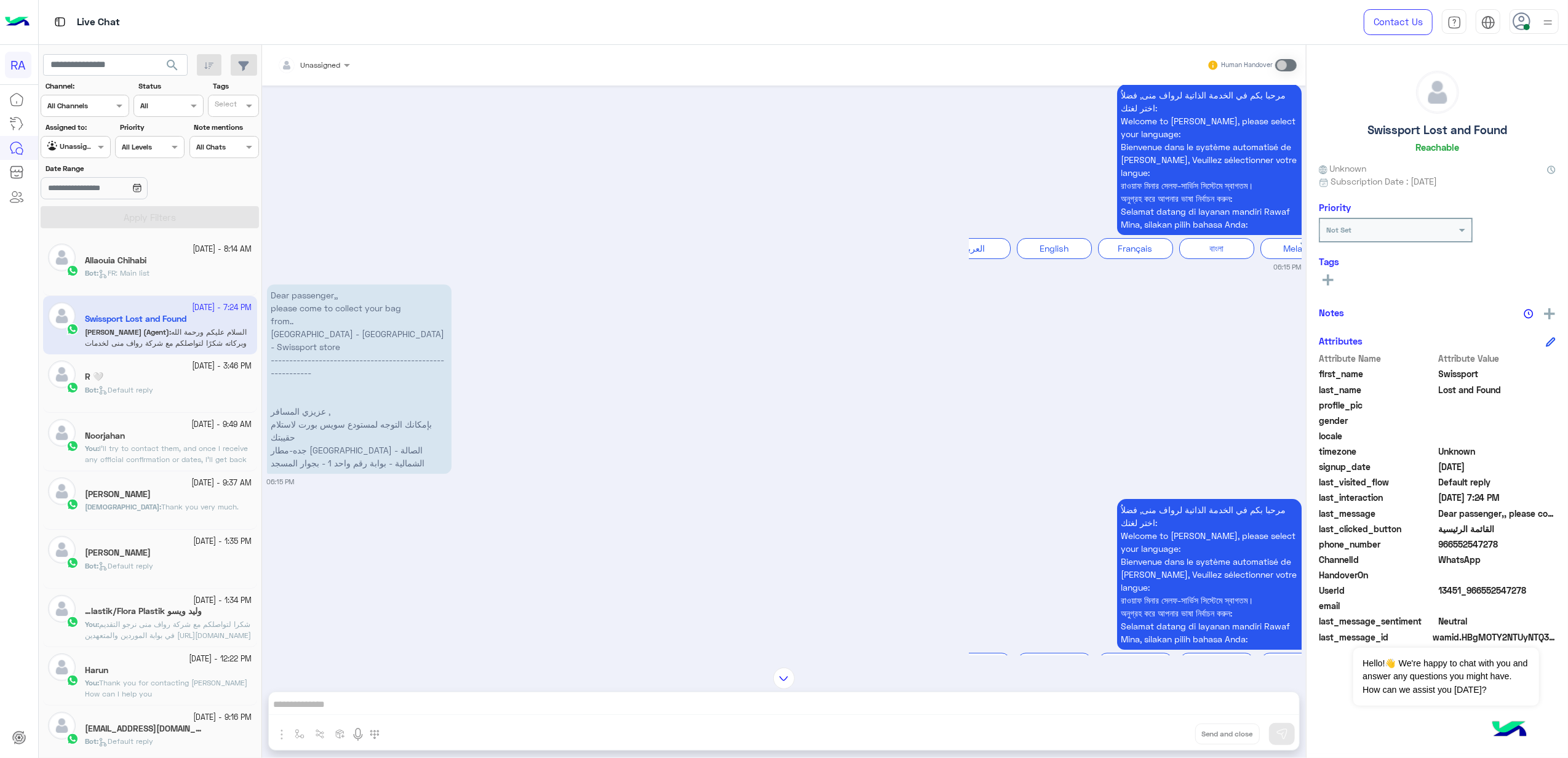
scroll to position [3675, 0]
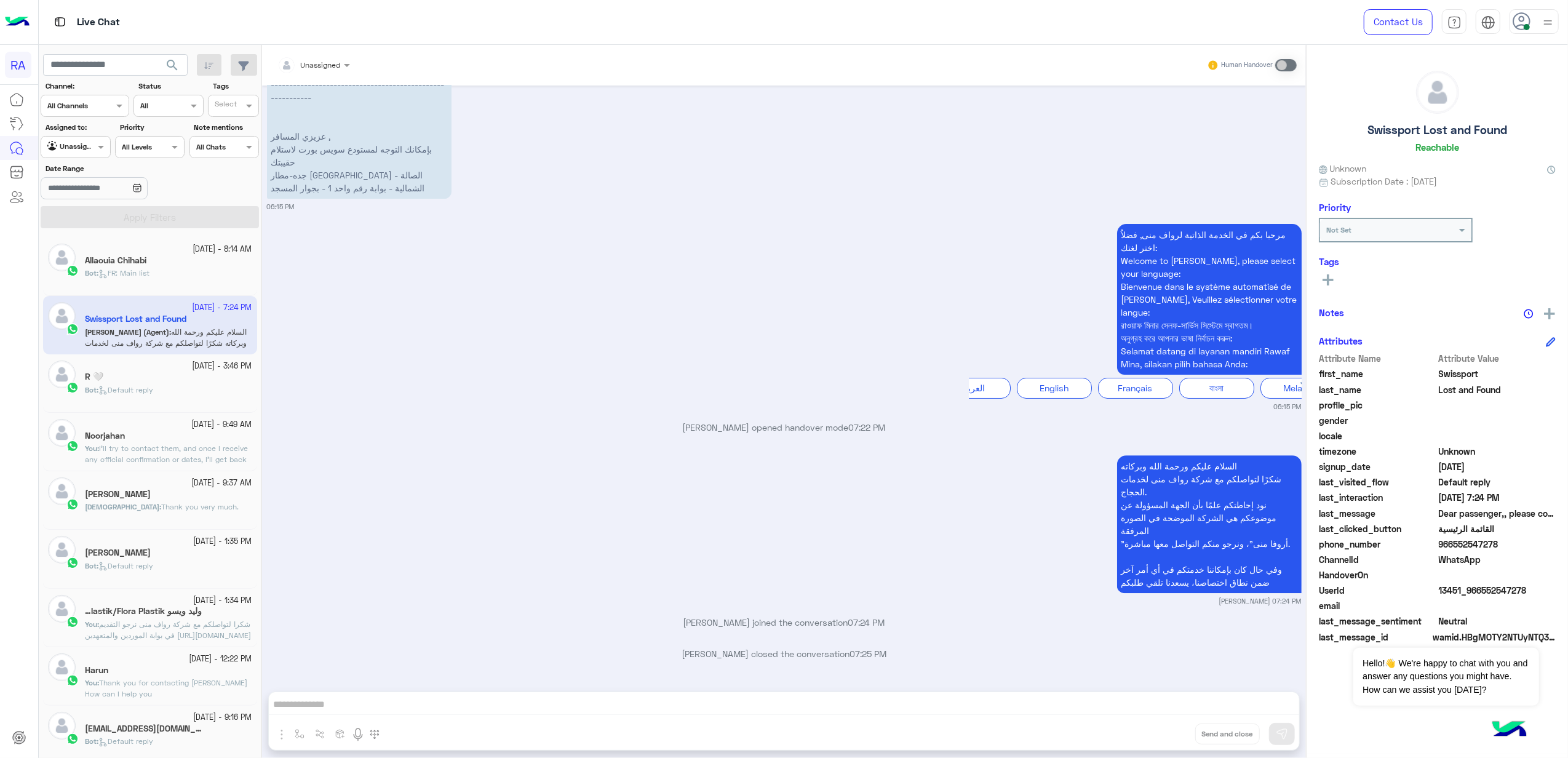
click at [192, 279] on div "Bot : FR: Main list" at bounding box center [168, 278] width 168 height 21
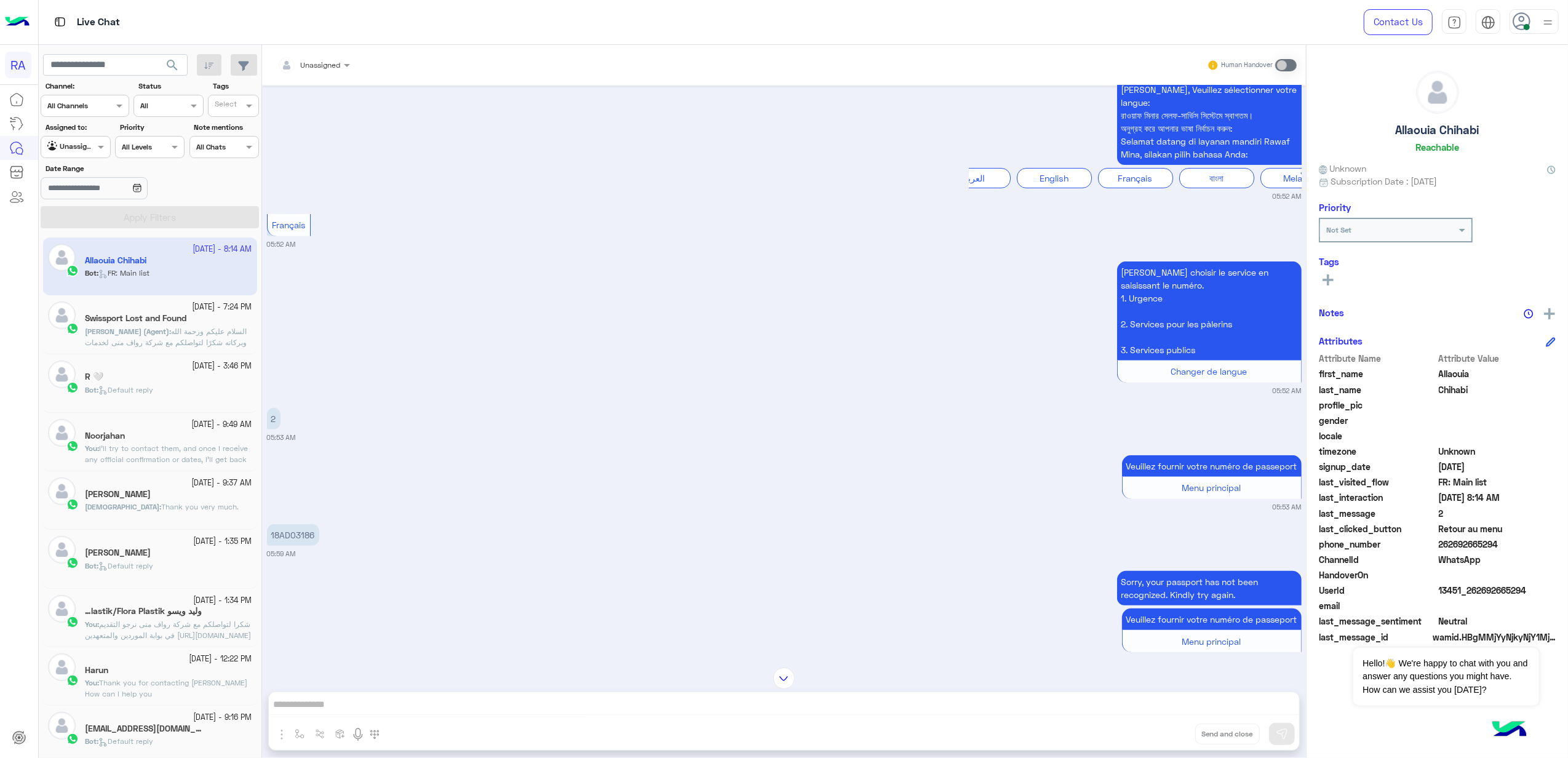
scroll to position [509, 0]
